Goal: Navigation & Orientation: Find specific page/section

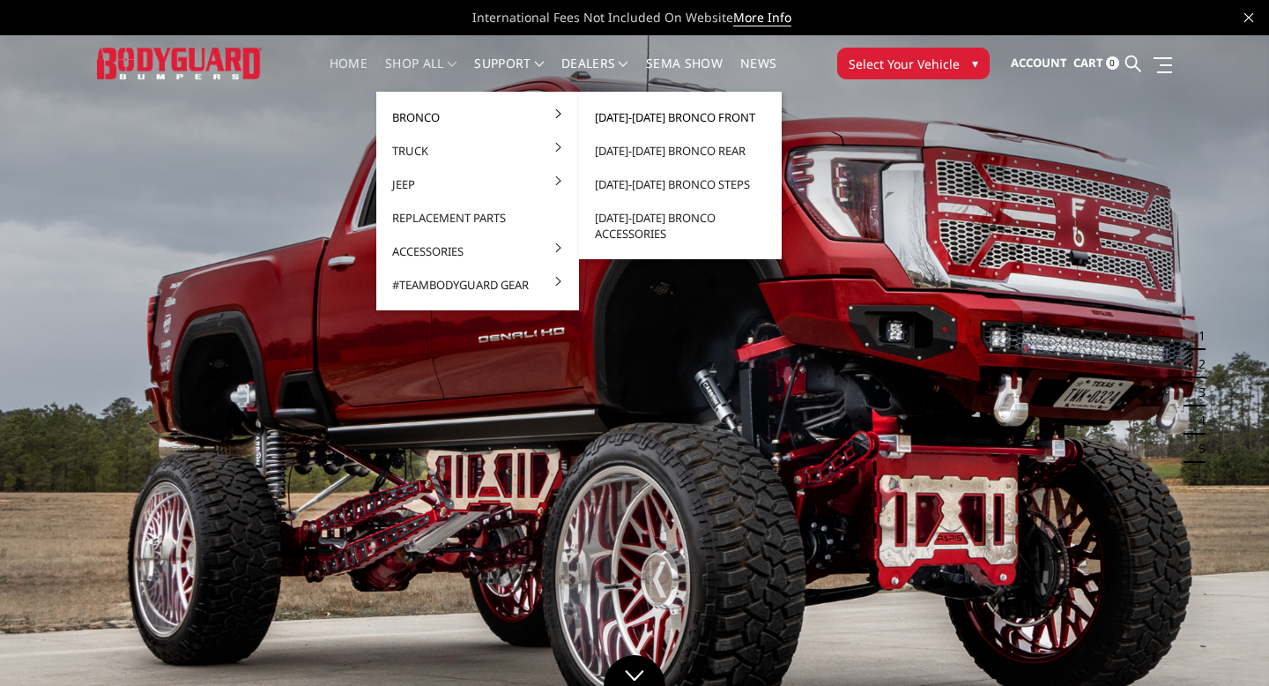
click at [683, 117] on link "[DATE]-[DATE] Bronco Front" at bounding box center [680, 116] width 189 height 33
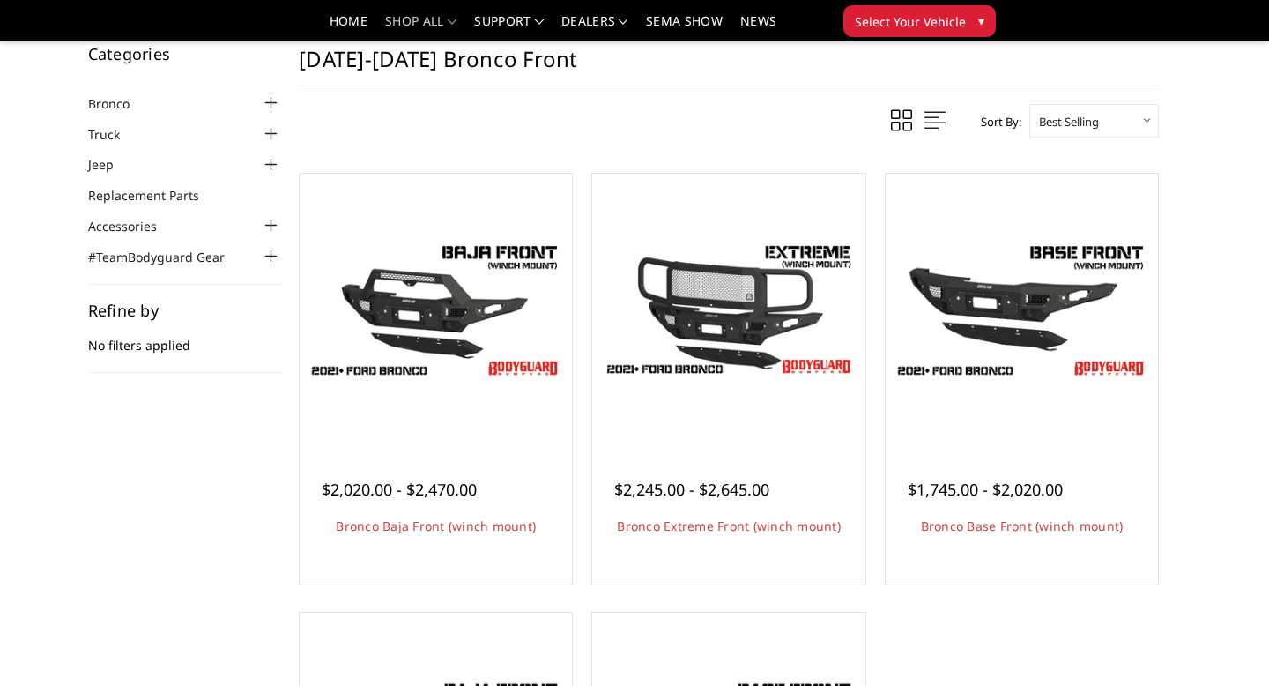
scroll to position [103, 0]
